Goal: Check status: Check status

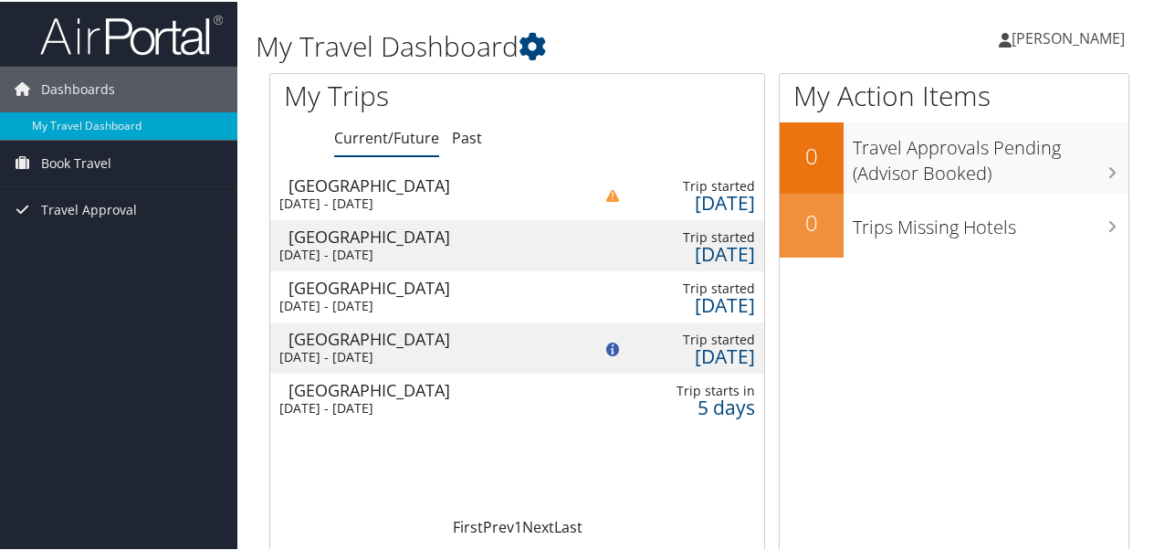
click at [463, 331] on div "[GEOGRAPHIC_DATA]" at bounding box center [431, 337] width 284 height 16
click at [457, 186] on div "[GEOGRAPHIC_DATA]" at bounding box center [433, 183] width 289 height 16
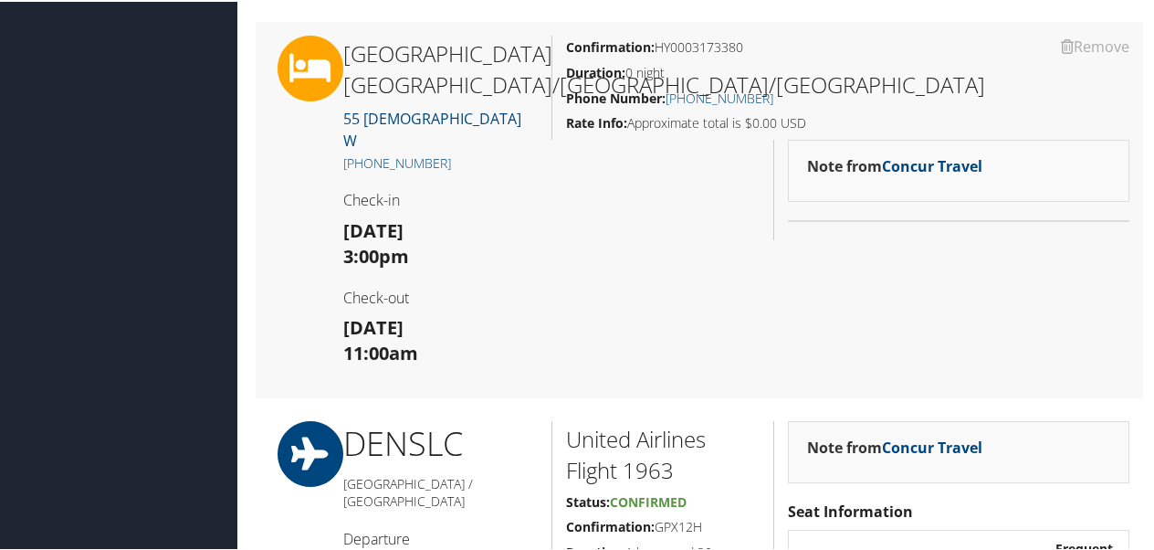
scroll to position [548, 0]
